Goal: Find specific page/section: Find specific page/section

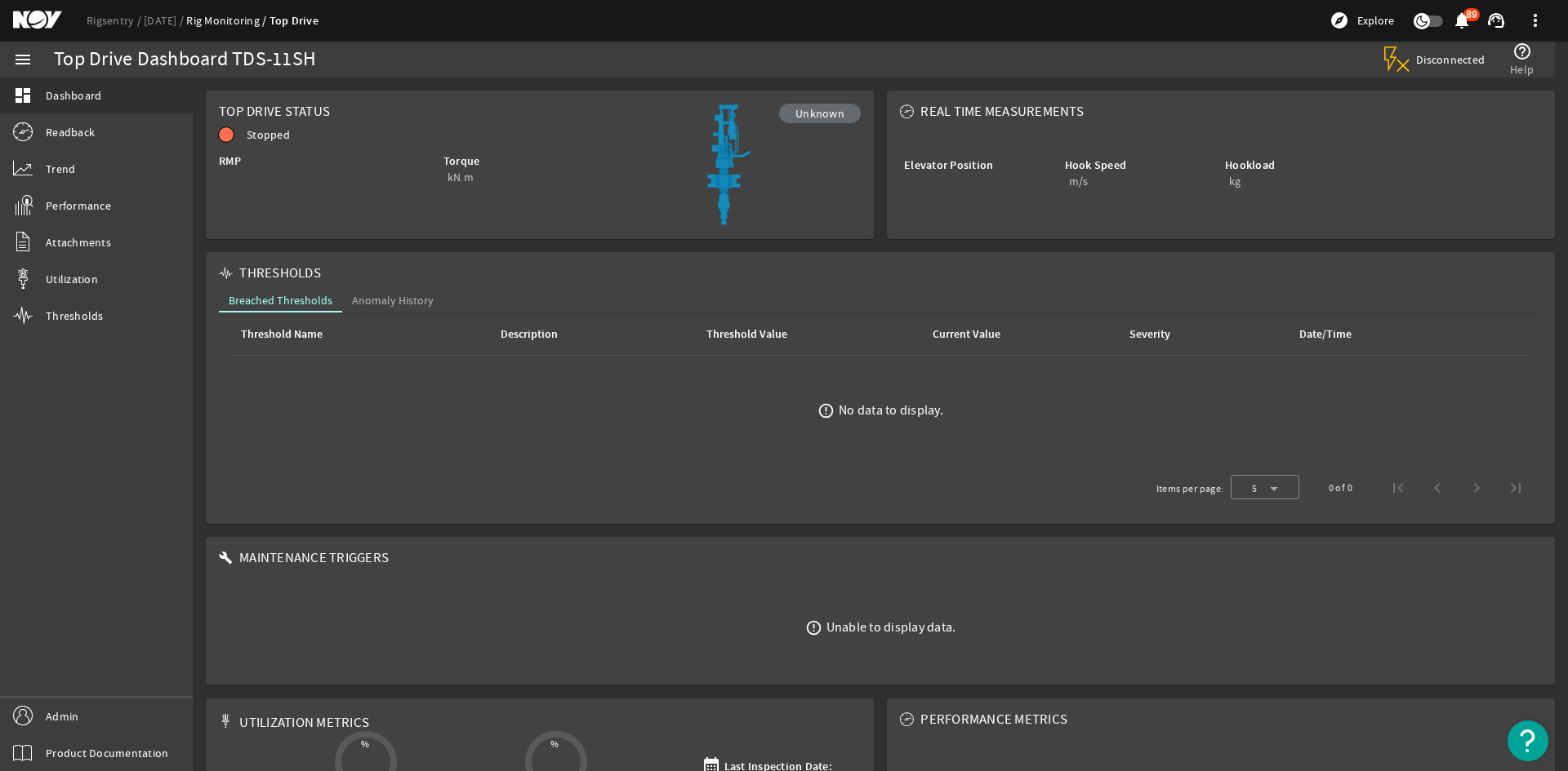
scroll to position [143, 0]
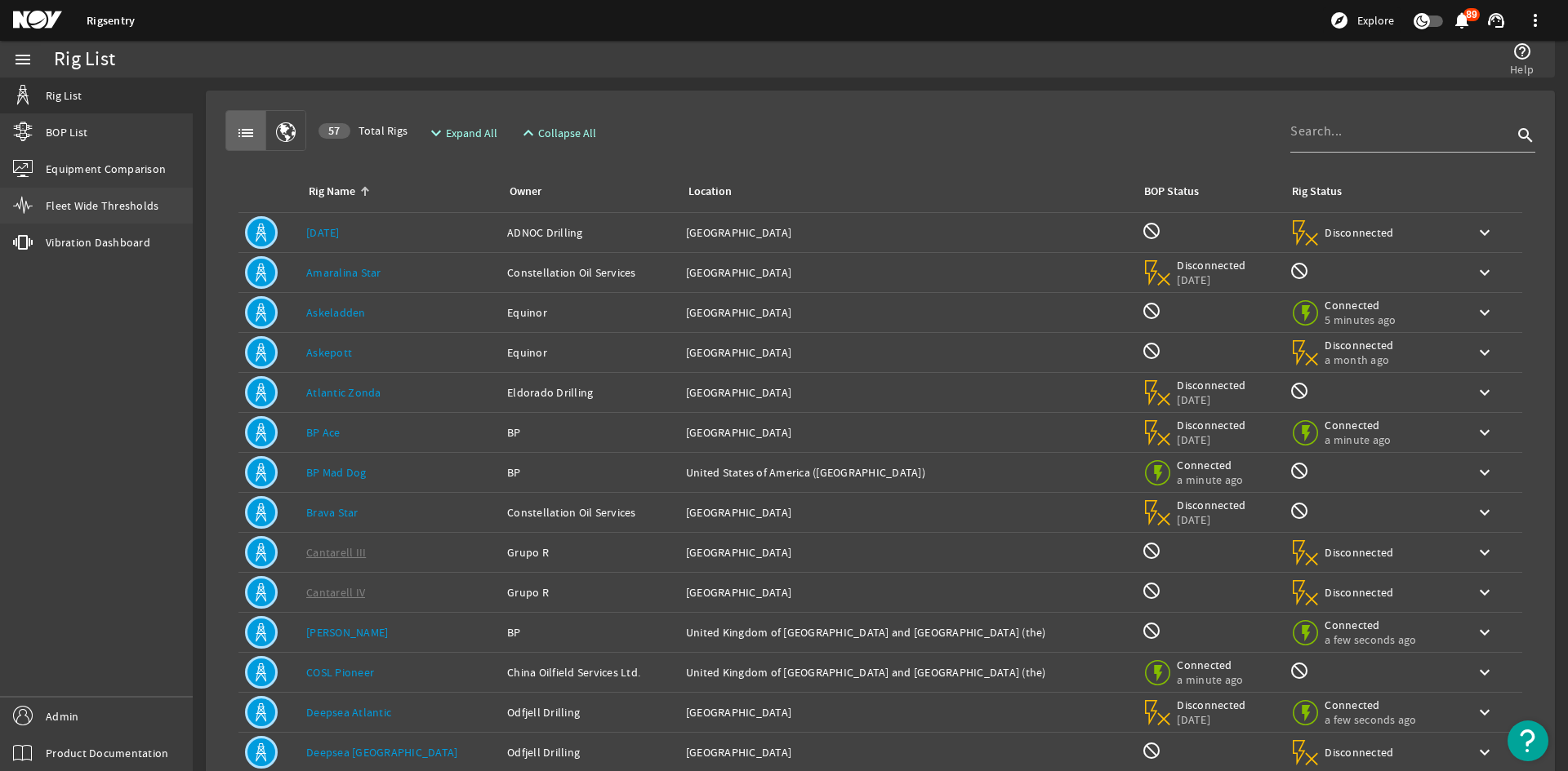
click at [145, 208] on span "Fleet Wide Thresholds" at bounding box center [101, 206] width 112 height 16
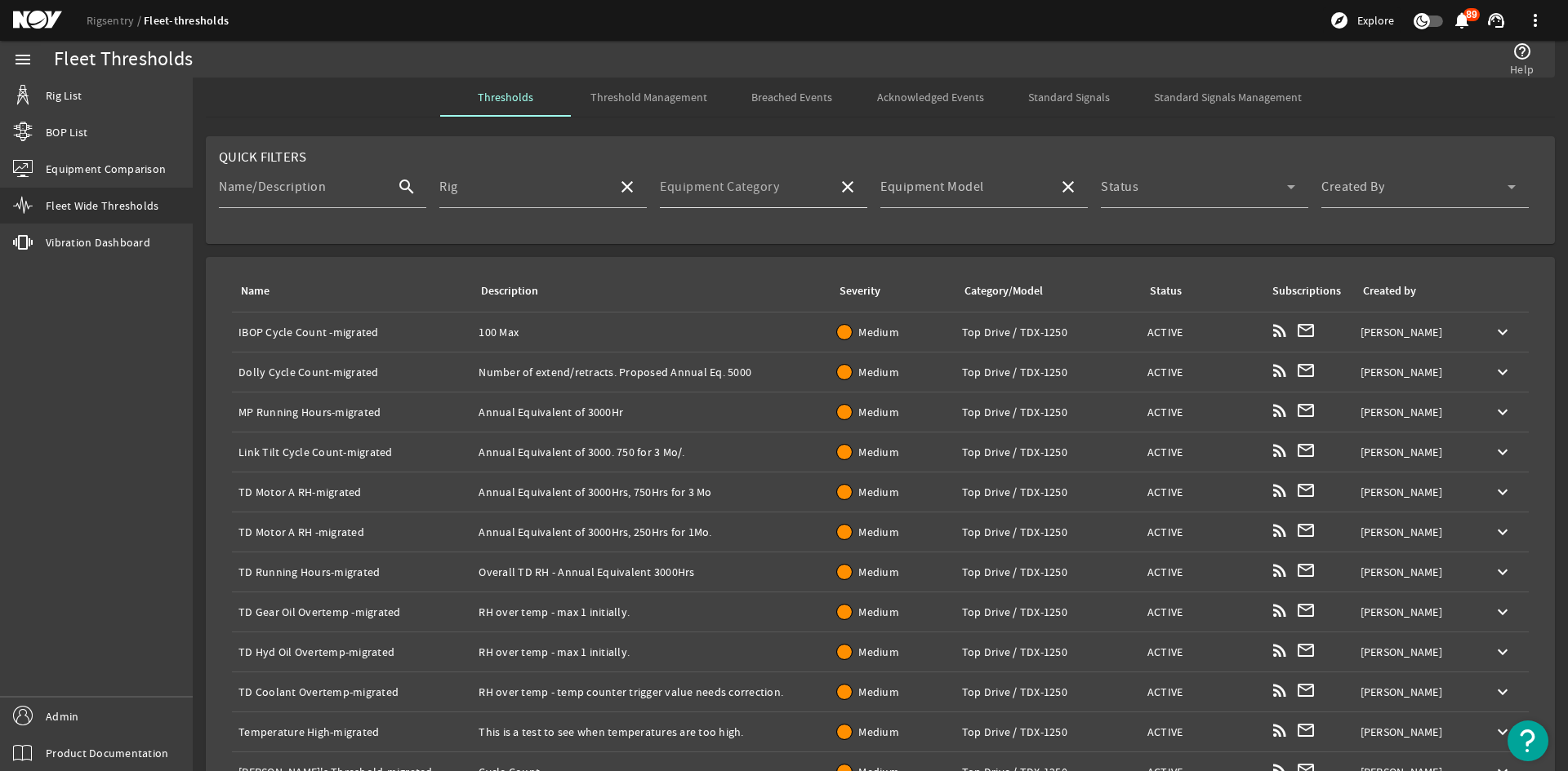
click at [805, 180] on div "Equipment Category" at bounding box center [743, 187] width 165 height 42
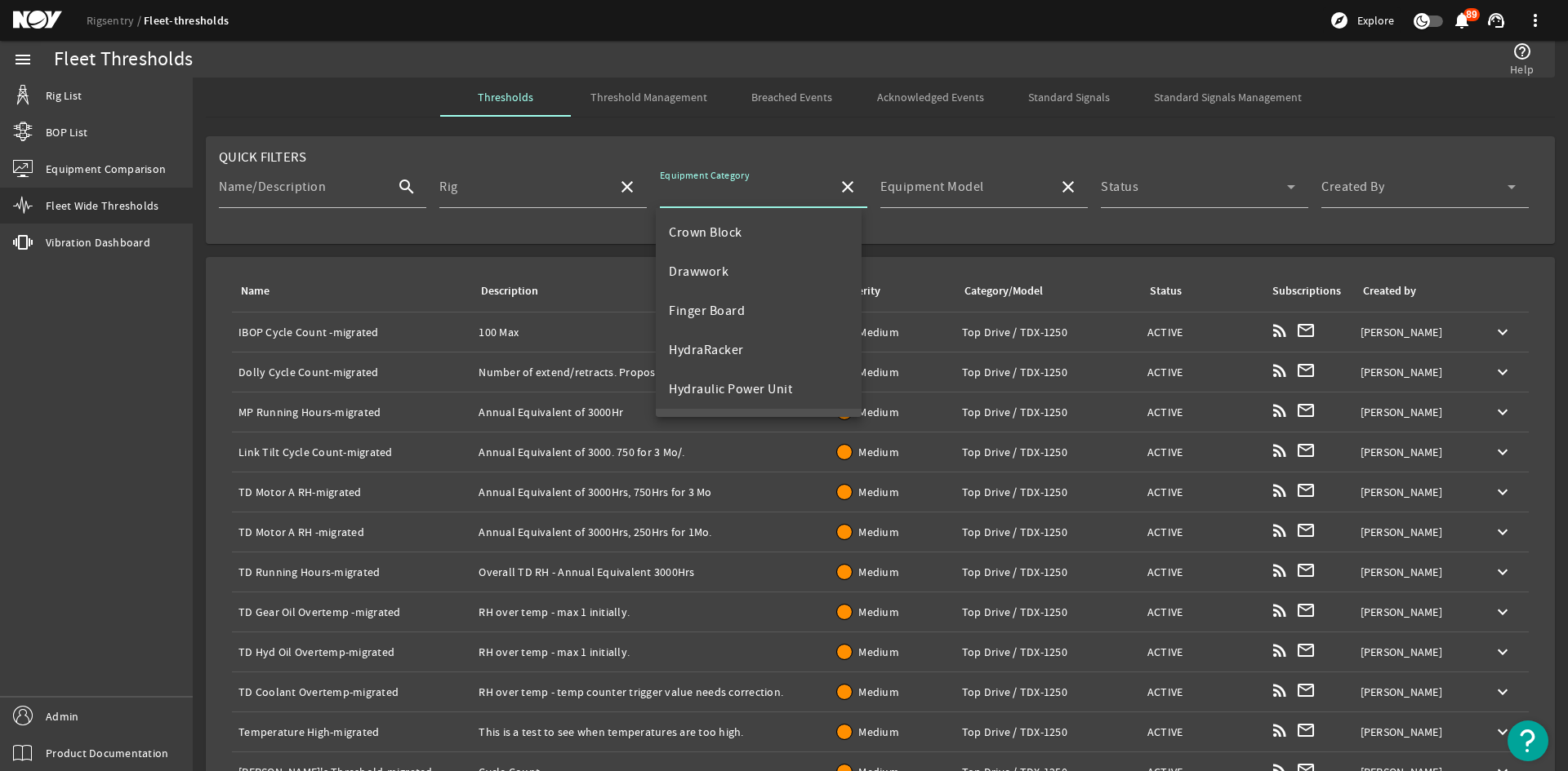
scroll to position [157, 0]
click at [743, 374] on mat-option "Top Drive" at bounding box center [758, 391] width 206 height 39
type input "Top Drive"
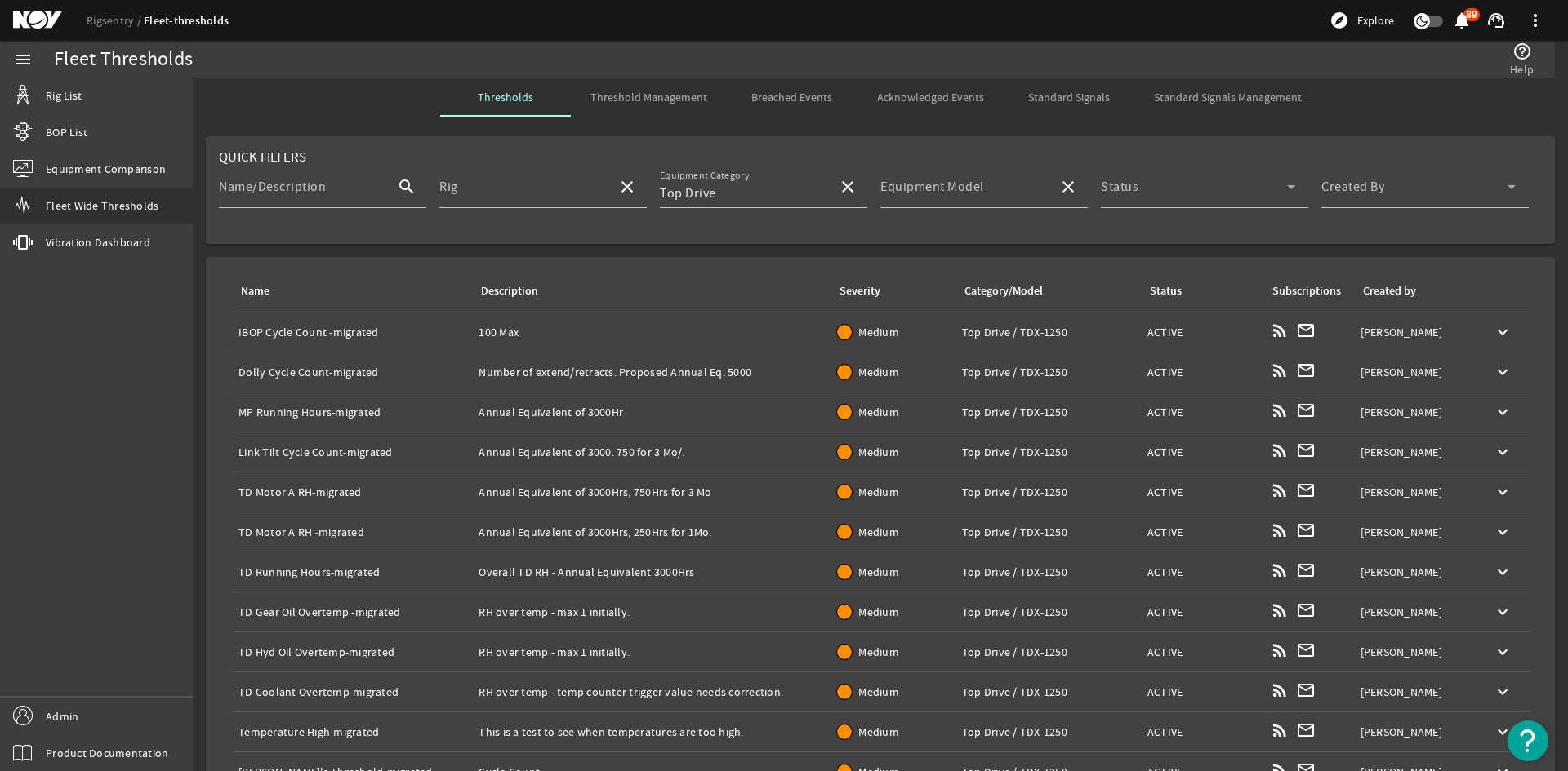
click at [872, 250] on rigsentry-mat-card "Quick Filters Name/Description search Rig close Equipment Category Top Drive cl…" at bounding box center [880, 190] width 1375 height 121
drag, startPoint x: 921, startPoint y: 209, endPoint x: 927, endPoint y: 195, distance: 15.2
click at [923, 202] on mat-form-field "Equipment Model close" at bounding box center [983, 196] width 207 height 60
click at [927, 194] on mat-label "Equipment Model" at bounding box center [931, 187] width 103 height 16
click at [927, 194] on input "Equipment Model" at bounding box center [963, 194] width 165 height 20
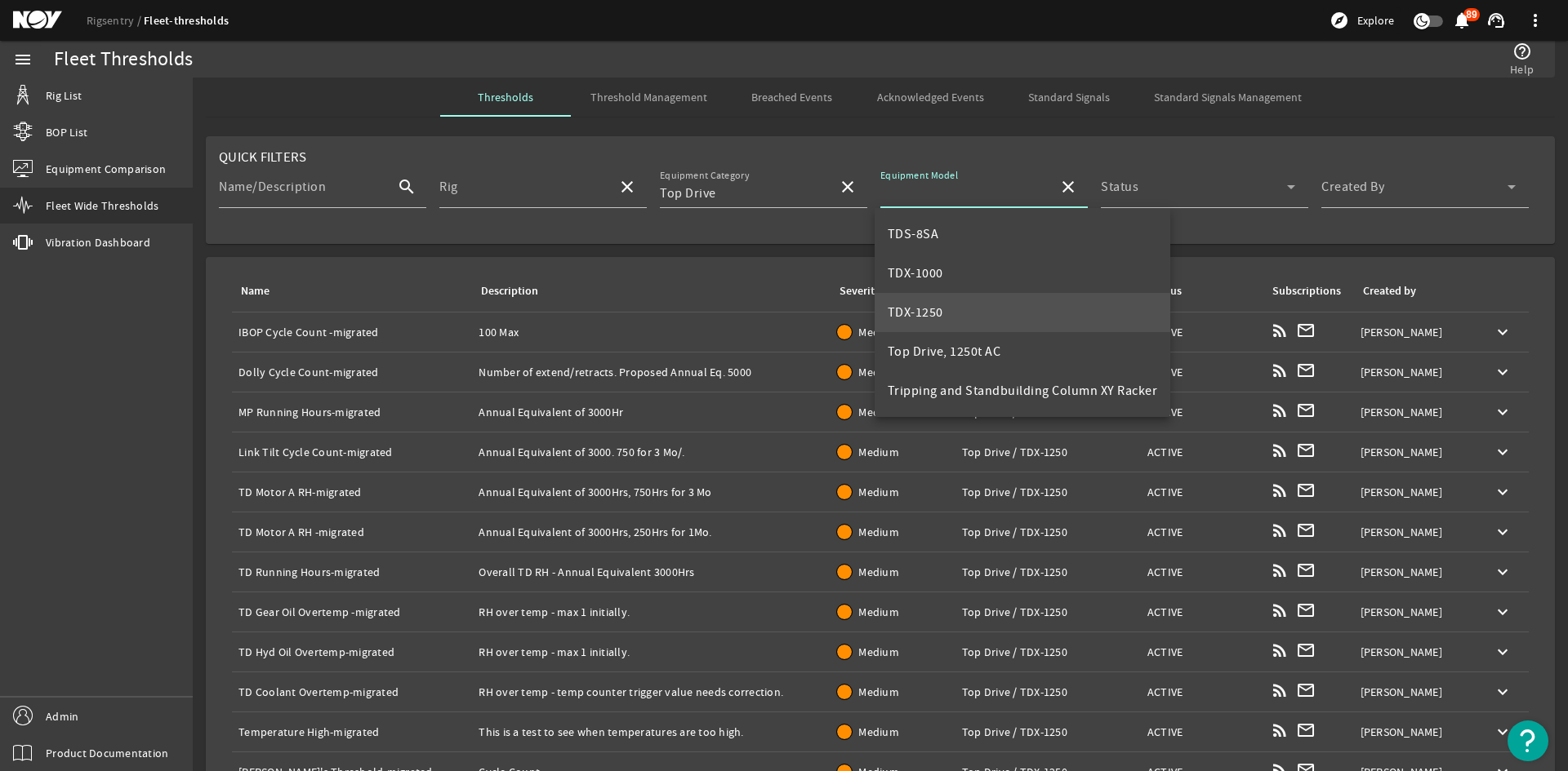
scroll to position [545, 0]
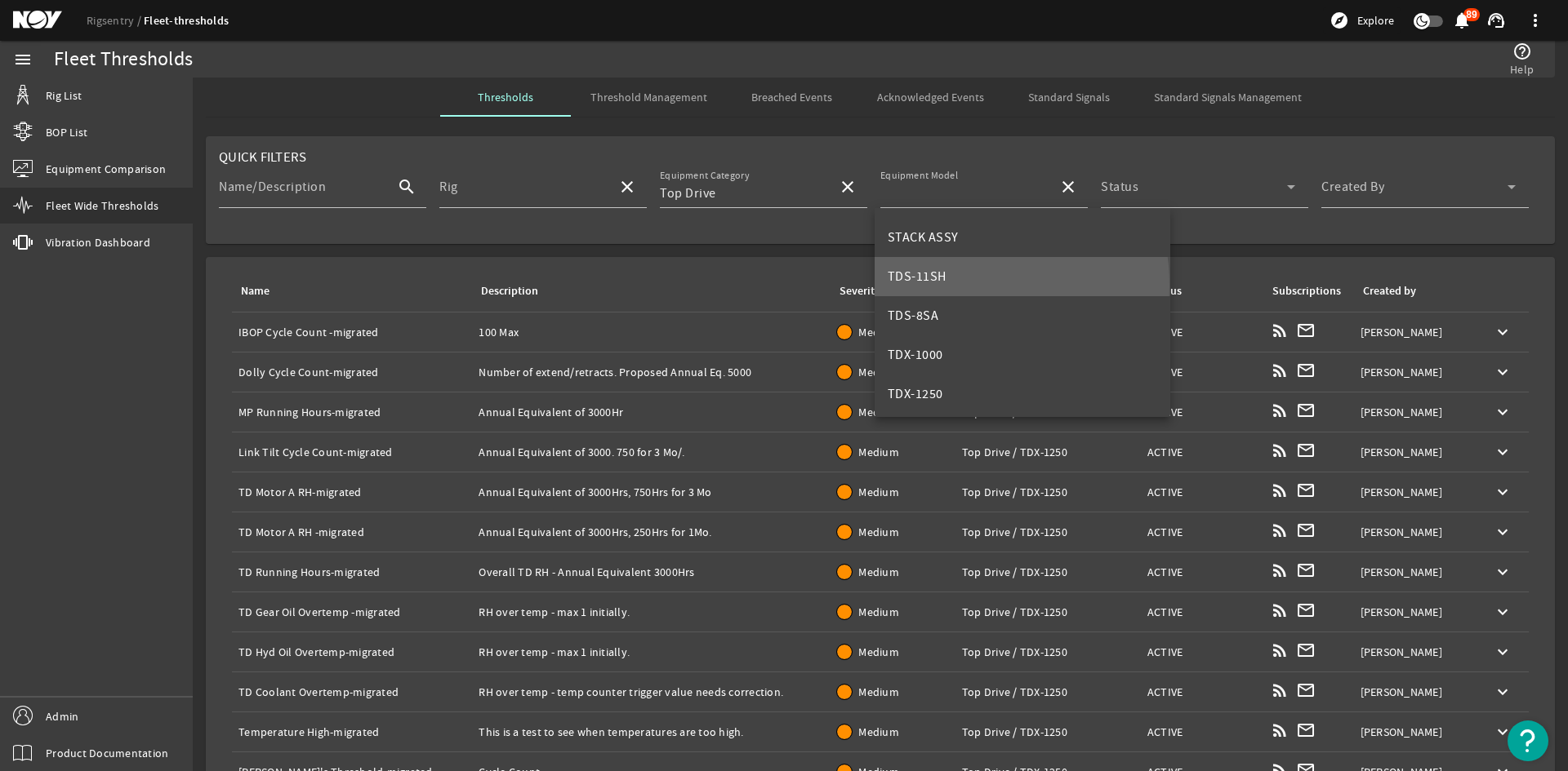
click at [941, 285] on span "TDS-11SH" at bounding box center [916, 276] width 58 height 20
type input "TDS-11SH"
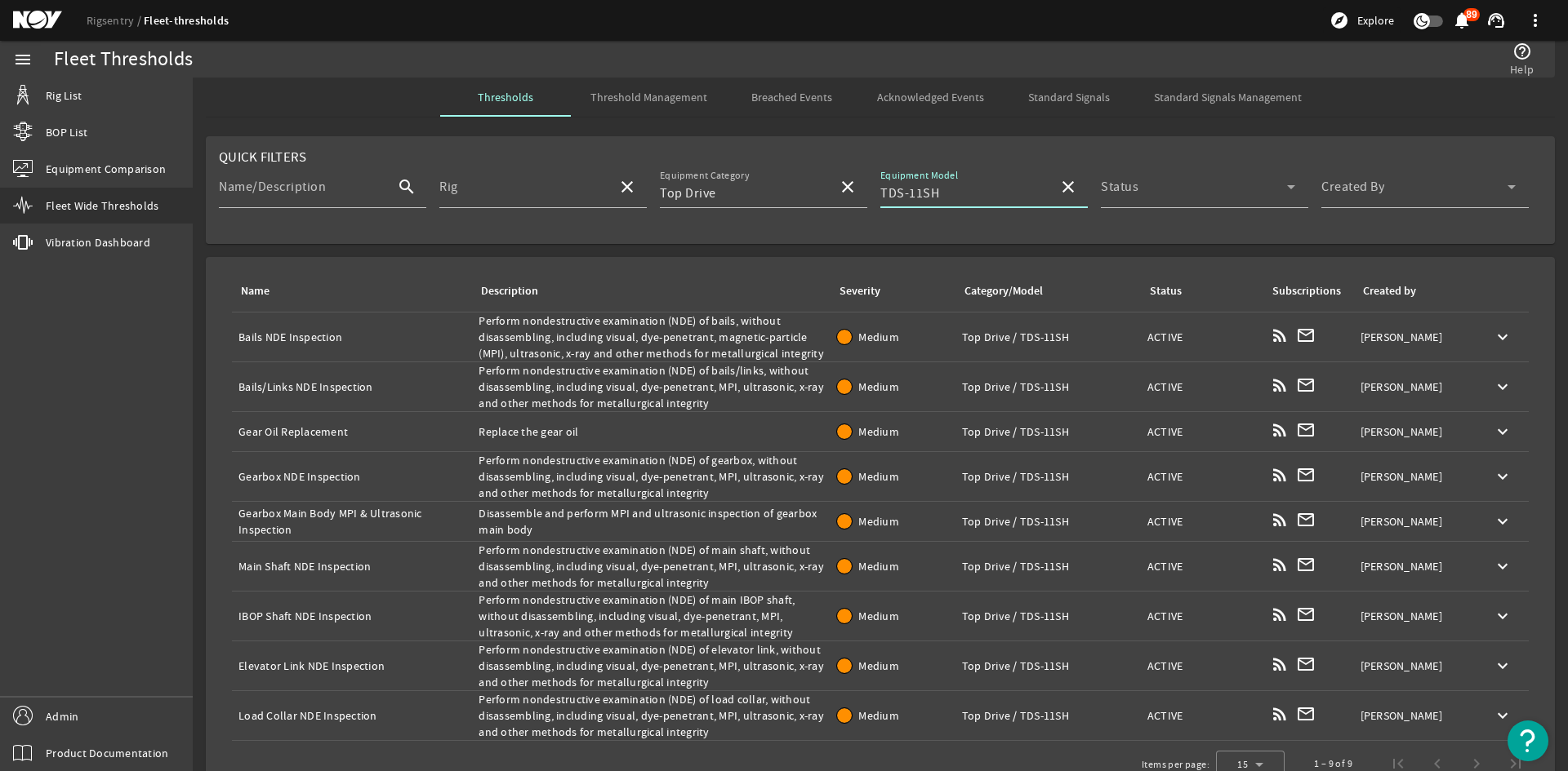
click at [1013, 139] on mat-card "Quick Filters Name/Description search Rig close Equipment Category Top Drive cl…" at bounding box center [880, 190] width 1349 height 108
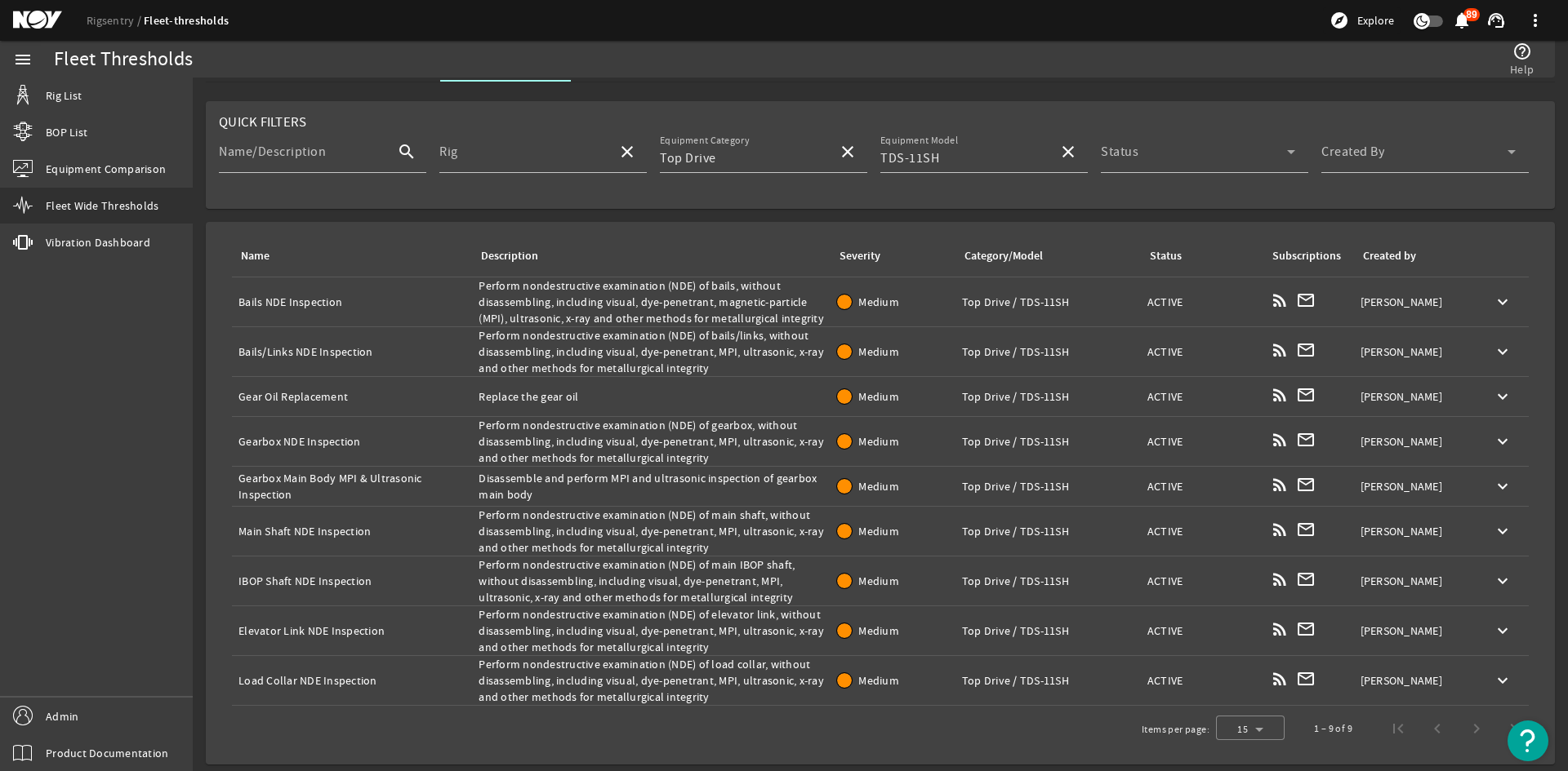
click at [1458, 733] on div "1 – 9 of 9" at bounding box center [1414, 729] width 241 height 39
click at [1008, 108] on mat-card "Quick Filters Name/Description search Rig close Equipment Category Top Drive cl…" at bounding box center [880, 155] width 1349 height 108
click at [1048, 153] on span at bounding box center [1068, 152] width 40 height 39
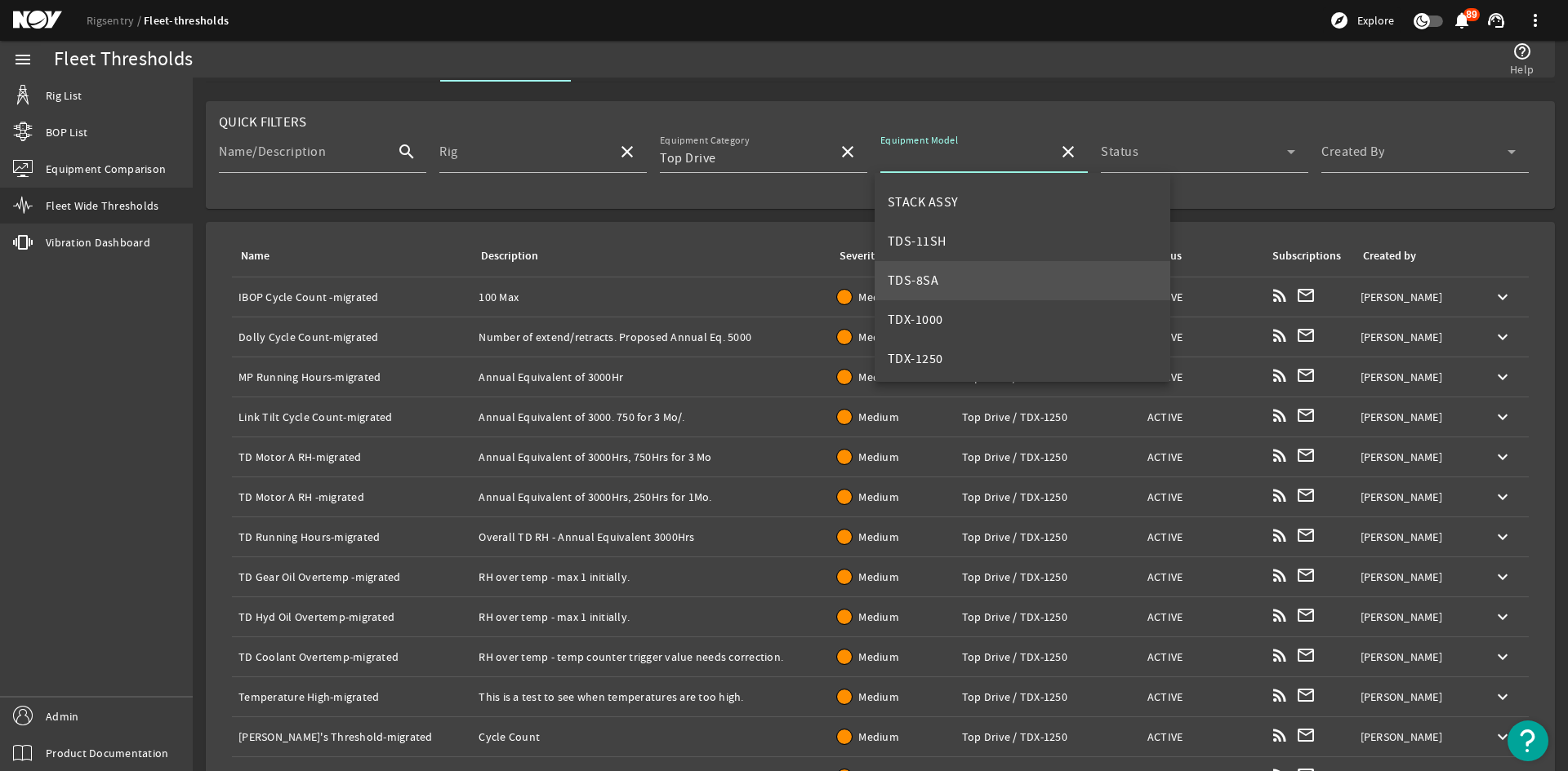
scroll to position [571, 0]
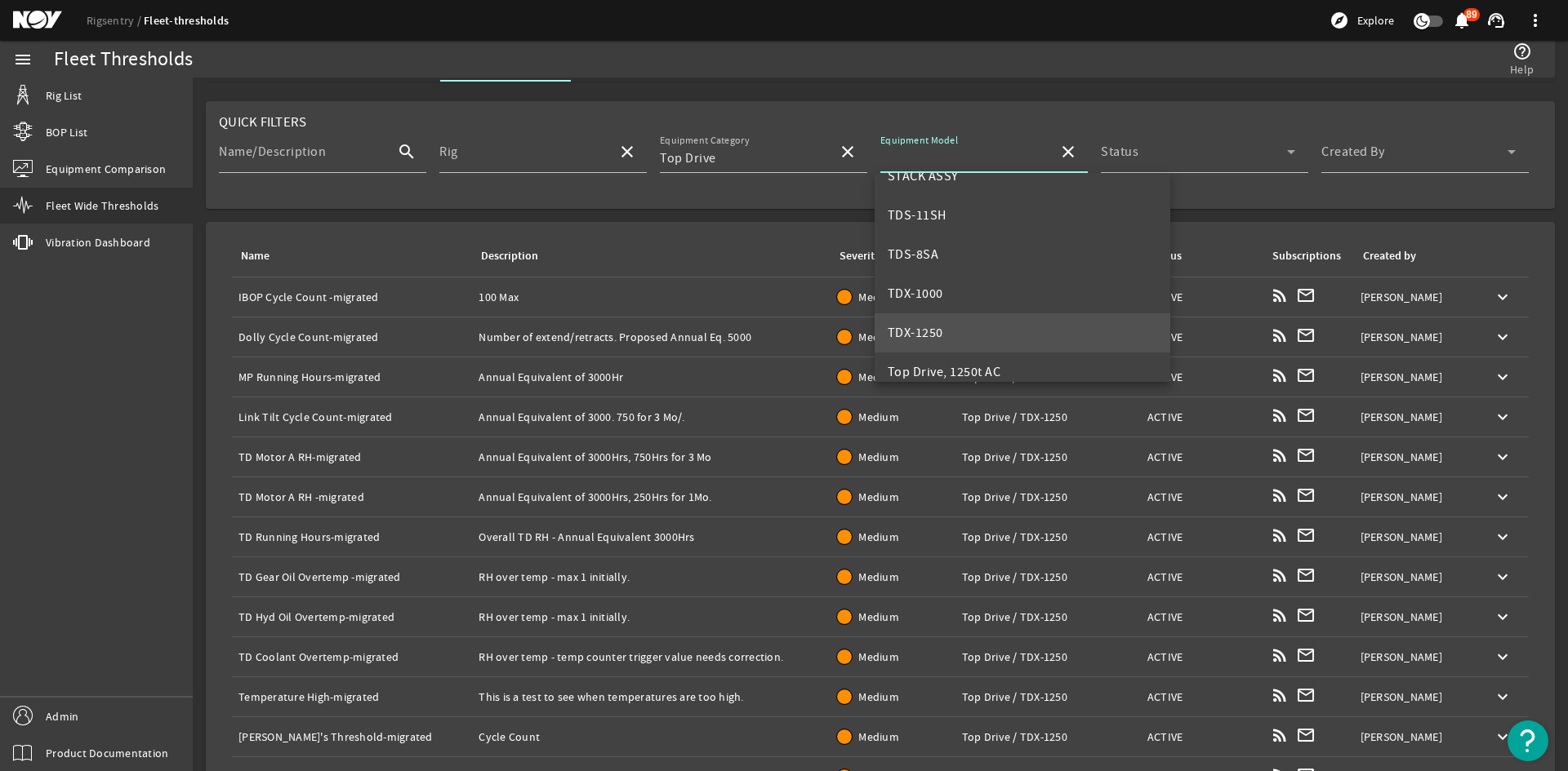
click at [981, 337] on mat-option "TDX-1250" at bounding box center [1023, 333] width 296 height 39
type input "TDX-1250"
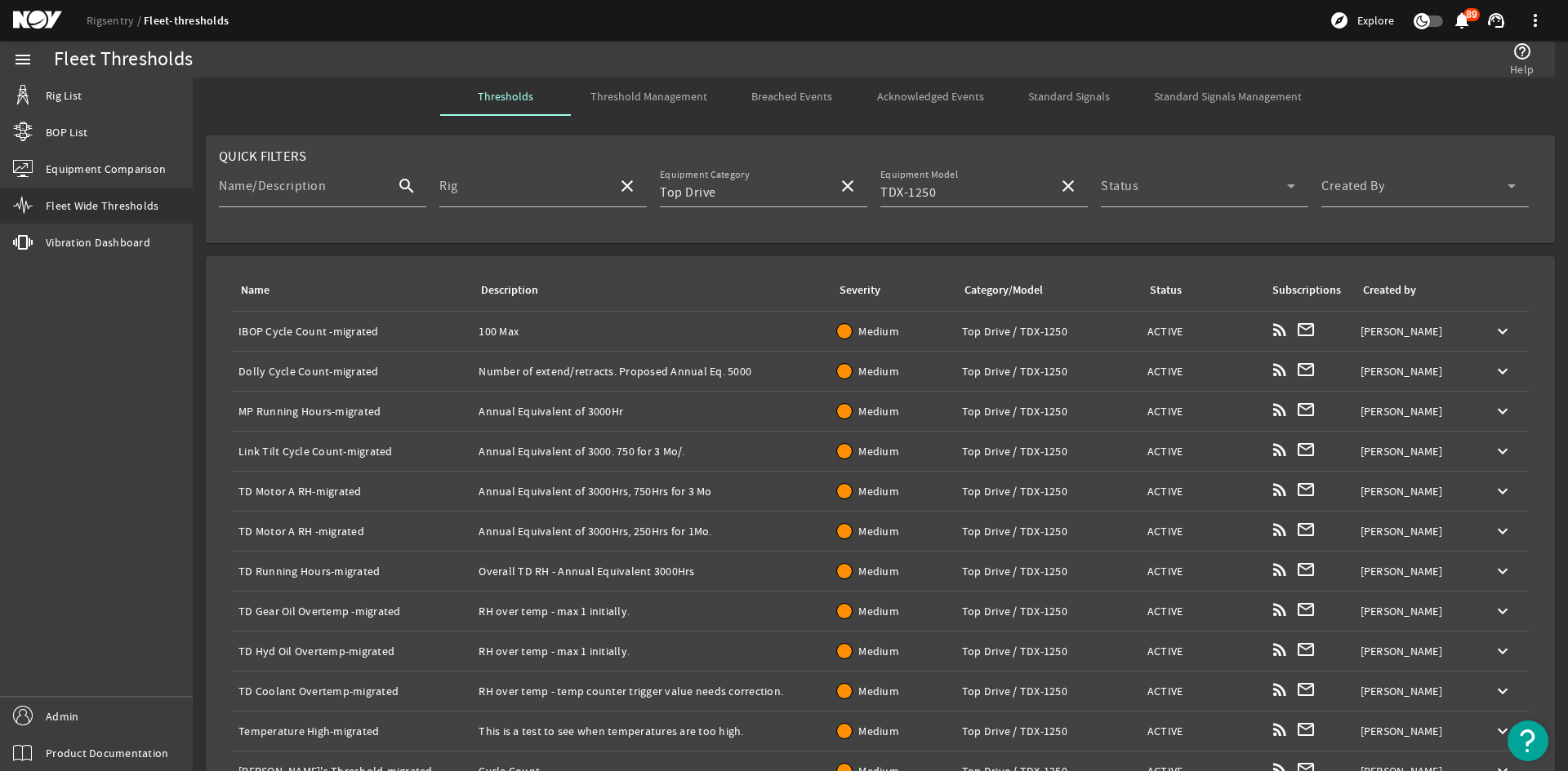
scroll to position [0, 0]
click at [951, 255] on rigsentry-mat-card "Name Description Severity Category/Model Status Subscriptions Created by Name: …" at bounding box center [880, 614] width 1375 height 727
